Goal: Navigation & Orientation: Find specific page/section

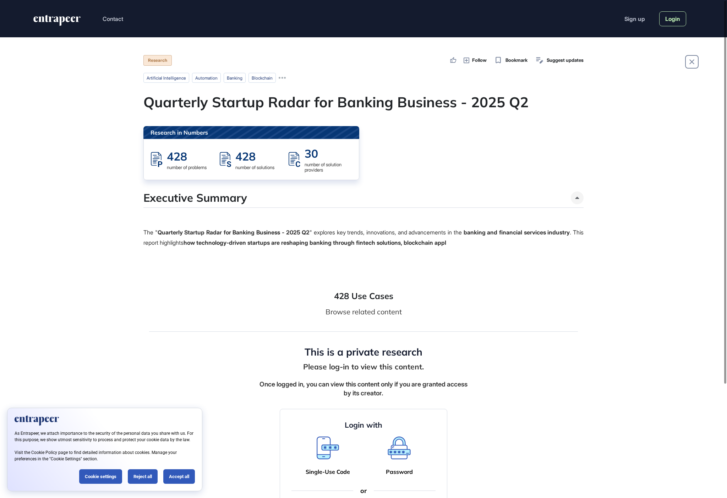
click at [671, 17] on link "Login" at bounding box center [672, 18] width 27 height 15
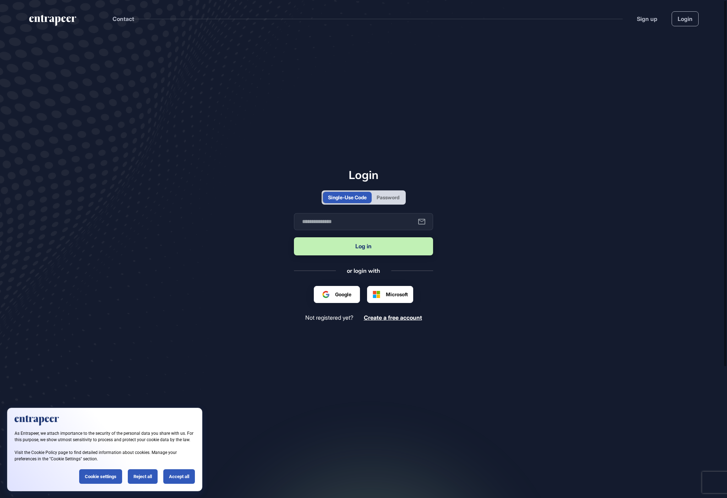
scroll to position [0, 0]
click at [387, 195] on div "Password" at bounding box center [388, 197] width 23 height 7
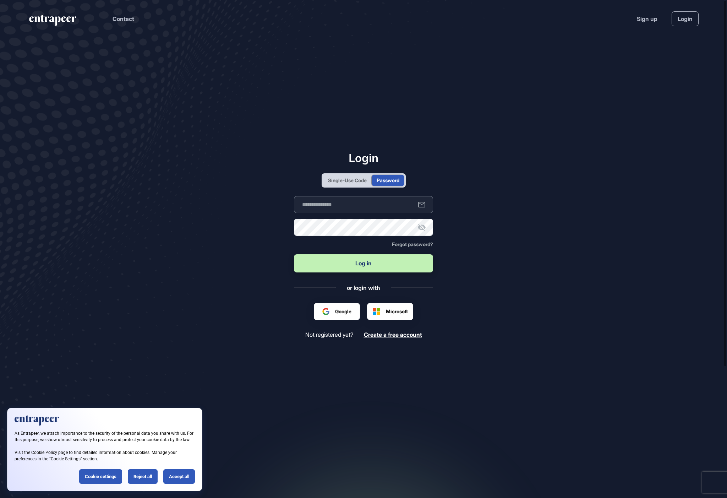
click at [357, 211] on input "text" at bounding box center [363, 204] width 139 height 17
type input "**********"
click at [361, 257] on button "Log in" at bounding box center [363, 263] width 139 height 18
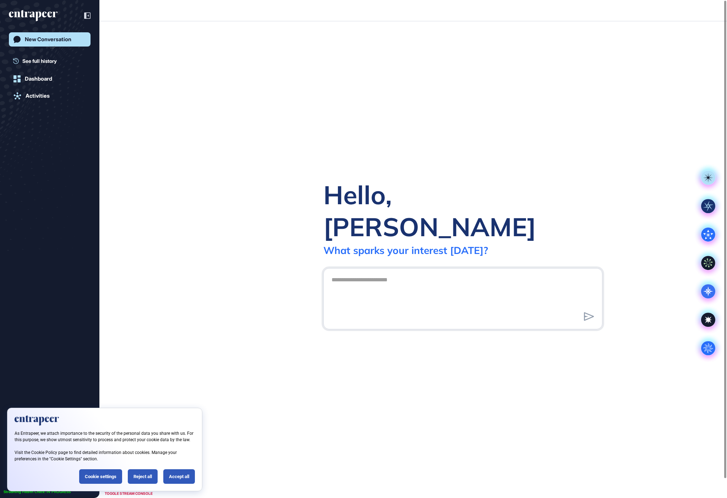
scroll to position [0, 0]
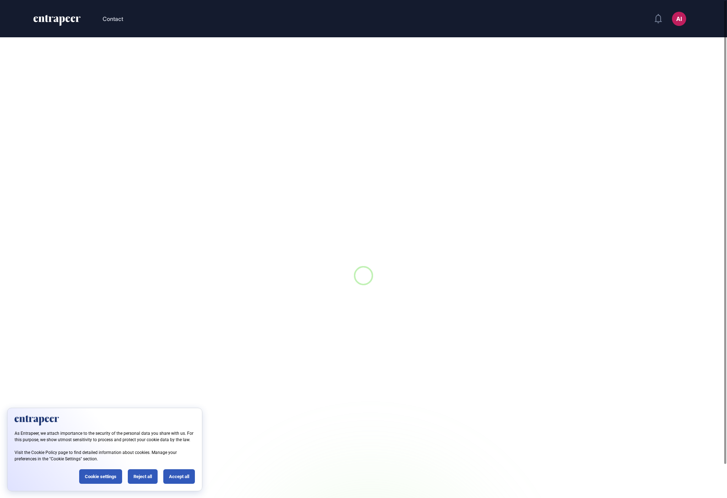
scroll to position [0, 0]
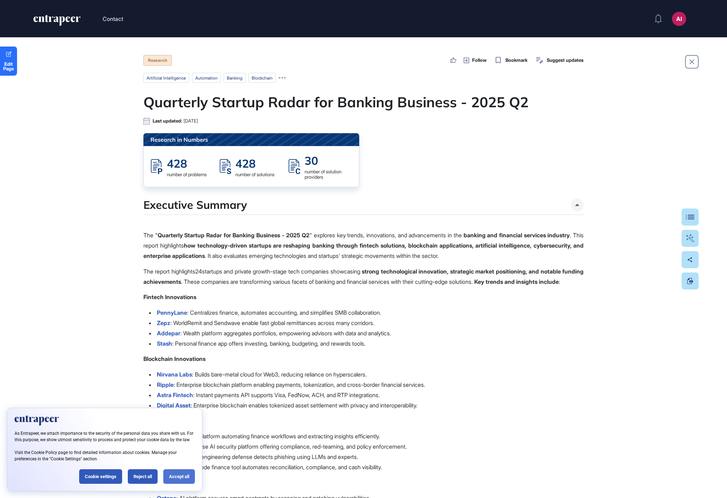
click at [167, 478] on div "Accept all" at bounding box center [179, 476] width 32 height 15
